Goal: Download file/media

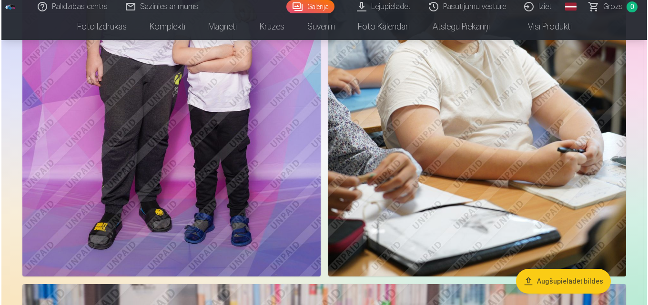
scroll to position [1477, 0]
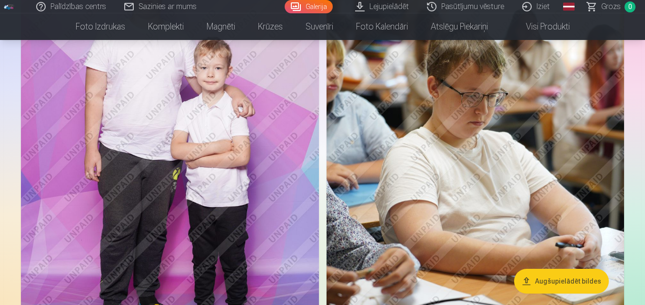
click at [211, 186] on img at bounding box center [170, 148] width 298 height 447
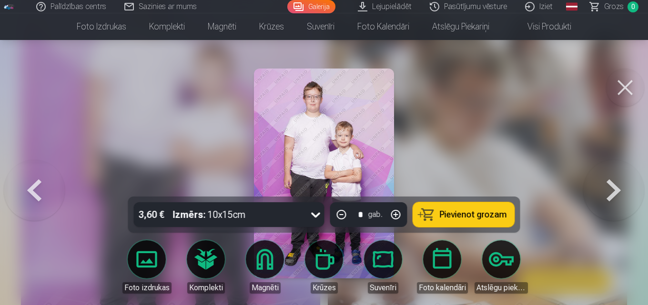
click at [629, 89] on button at bounding box center [625, 88] width 38 height 38
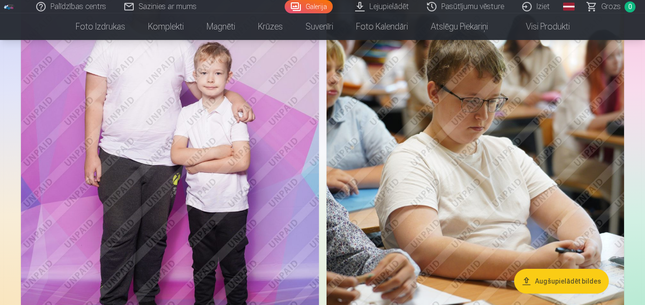
scroll to position [1328, 0]
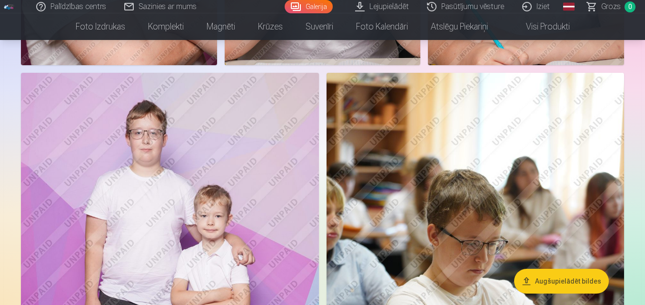
click at [562, 277] on button "Augšupielādēt bildes" at bounding box center [561, 281] width 95 height 25
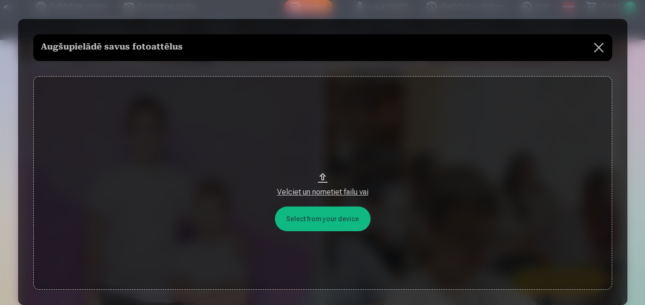
scroll to position [1332, 0]
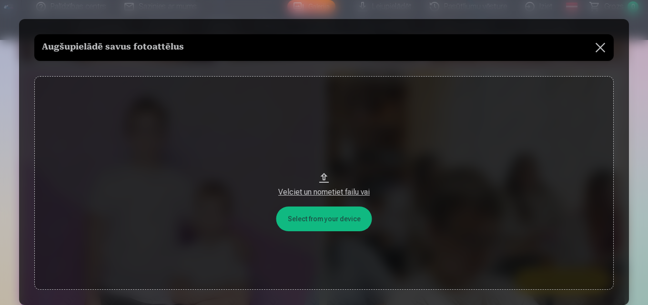
click at [598, 46] on button at bounding box center [600, 47] width 27 height 27
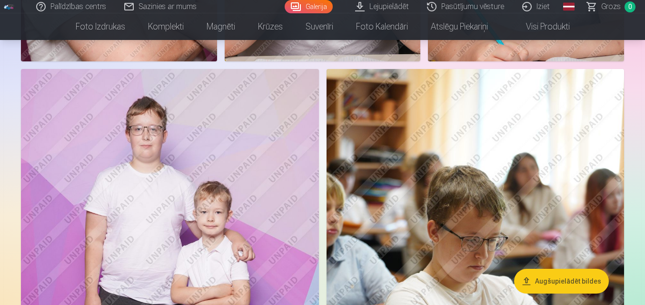
click at [252, 141] on img at bounding box center [170, 292] width 298 height 447
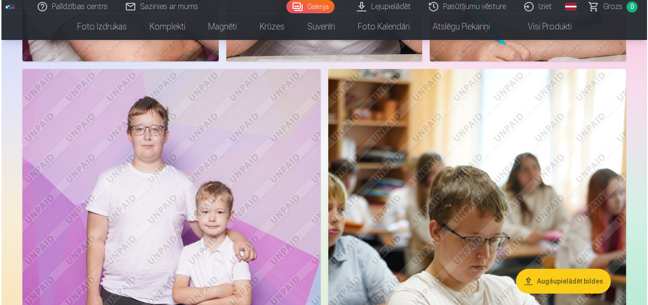
scroll to position [1336, 0]
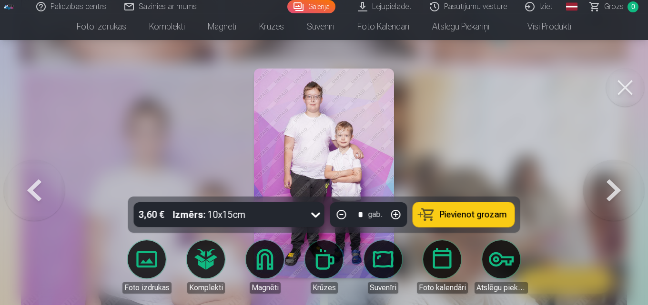
click at [380, 7] on link "Lejupielādēt" at bounding box center [385, 6] width 72 height 13
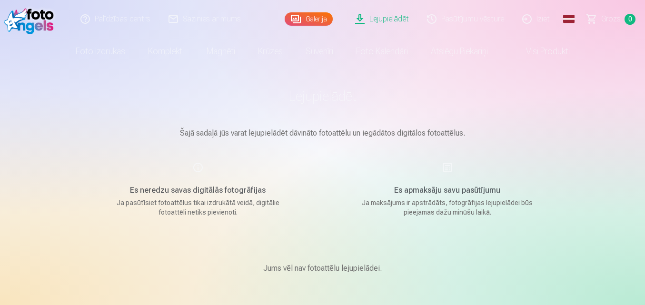
click at [62, 90] on div "Lejupielādēt Šajā sadaļā jūs varat lejupielādēt dāvināto fotoattēlu un iegādāto…" at bounding box center [323, 302] width 572 height 605
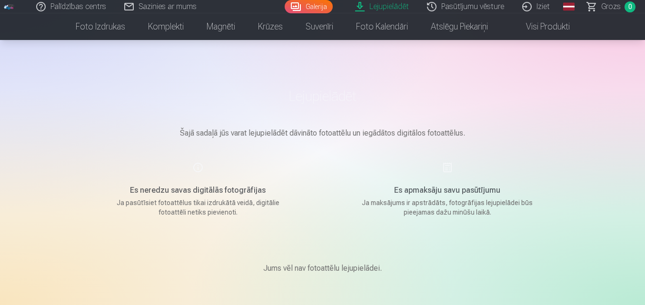
scroll to position [300, 0]
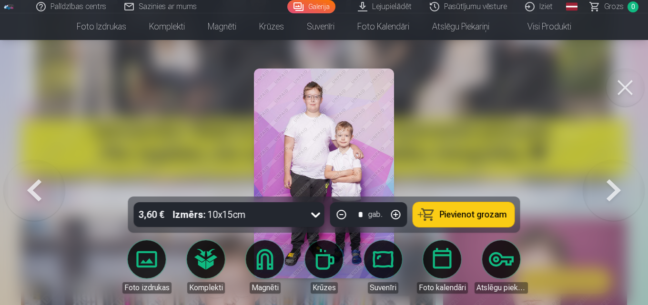
click at [608, 82] on button at bounding box center [625, 88] width 38 height 38
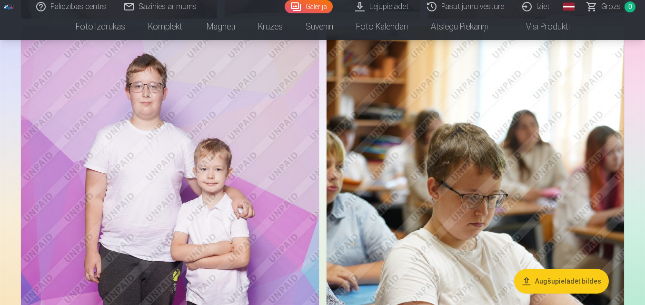
scroll to position [1395, 0]
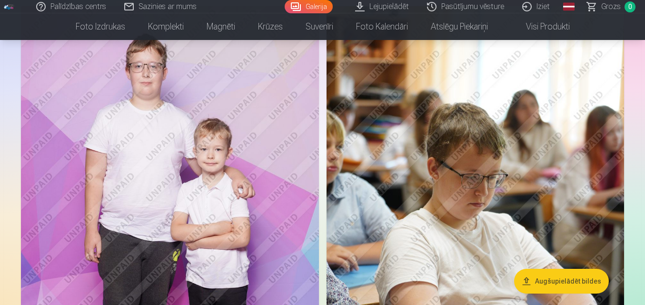
click at [545, 9] on link "Iziet" at bounding box center [537, 6] width 46 height 13
